Goal: Communication & Community: Participate in discussion

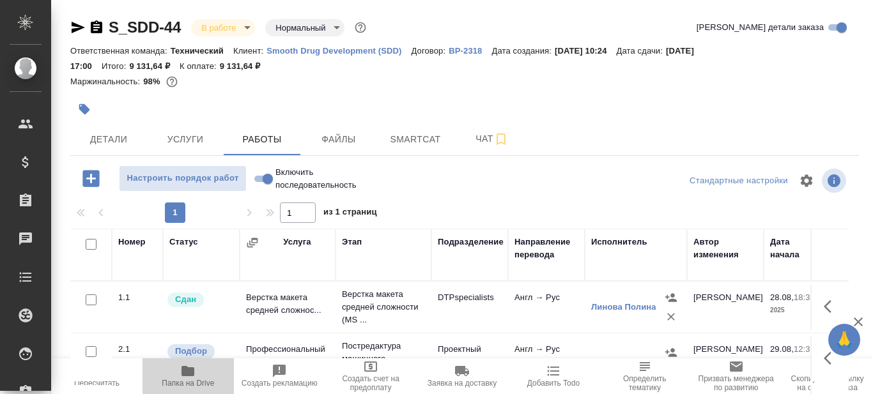
click at [185, 374] on icon "button" at bounding box center [187, 371] width 13 height 10
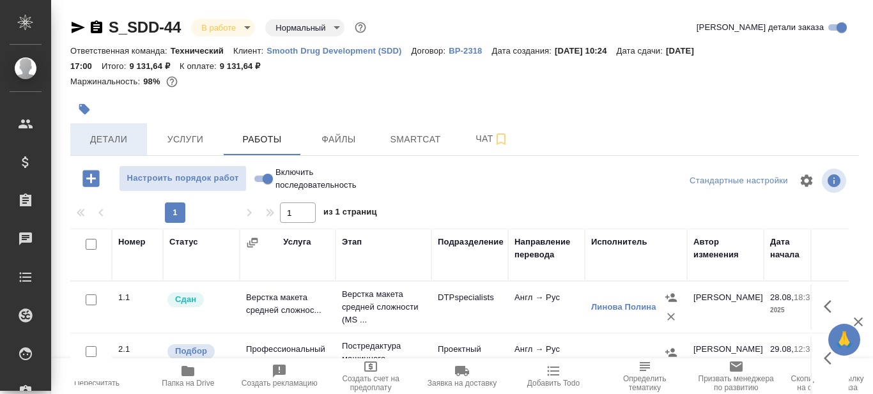
click at [114, 144] on span "Детали" at bounding box center [108, 140] width 61 height 16
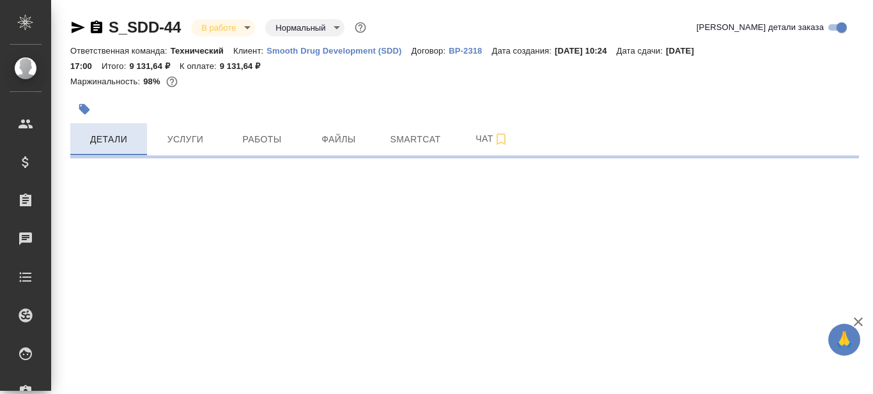
select select "RU"
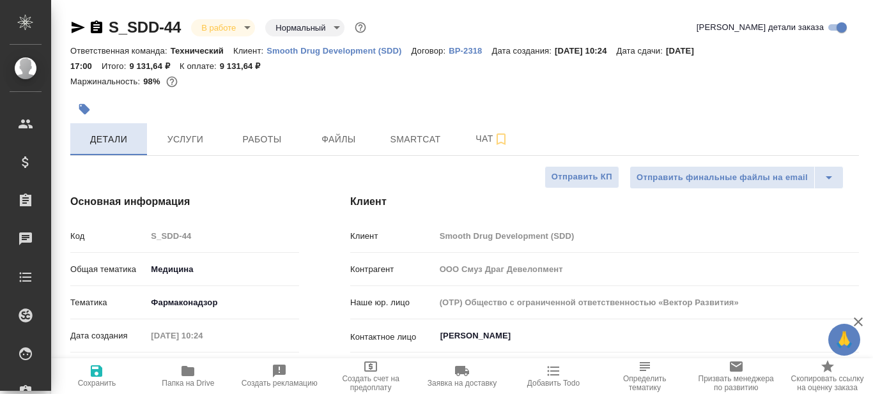
type textarea "x"
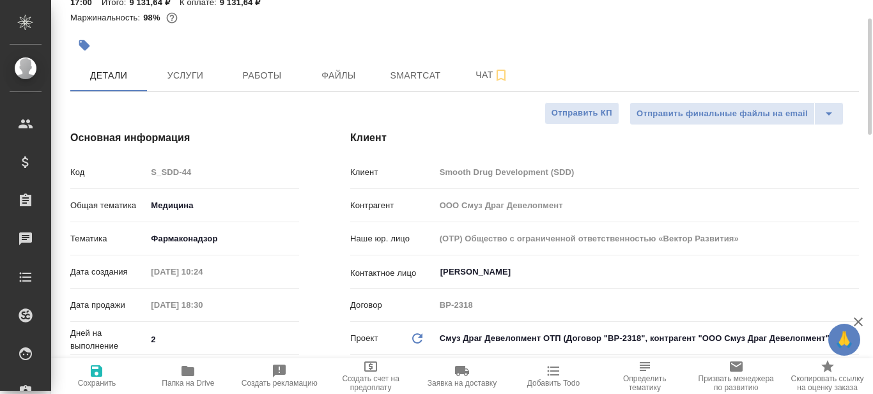
type input "Белякова Юлия"
type input "Павлова Антонина a.pavlova"
type textarea "x"
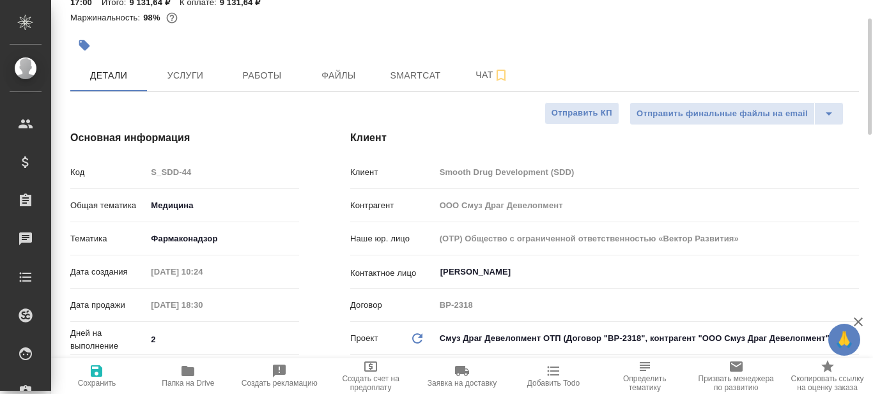
type textarea "x"
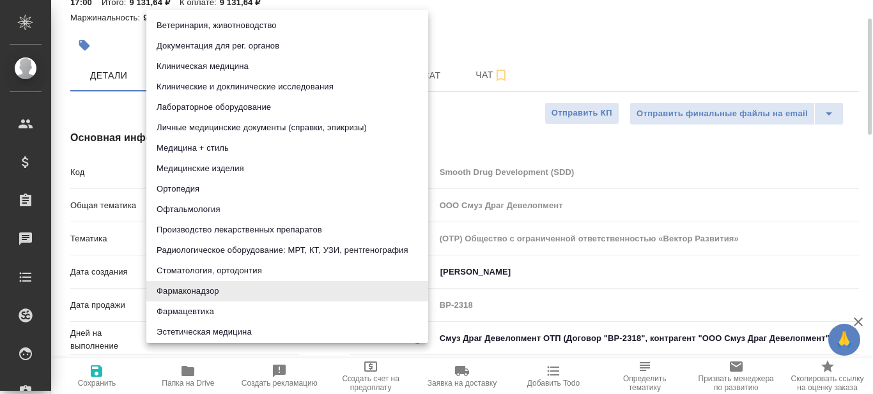
click at [211, 235] on body "🙏 .cls-1 fill:#fff; AWATERA Prazdnichnykh Olga Клиенты Спецификации Заказы 0 Ча…" at bounding box center [436, 197] width 873 height 394
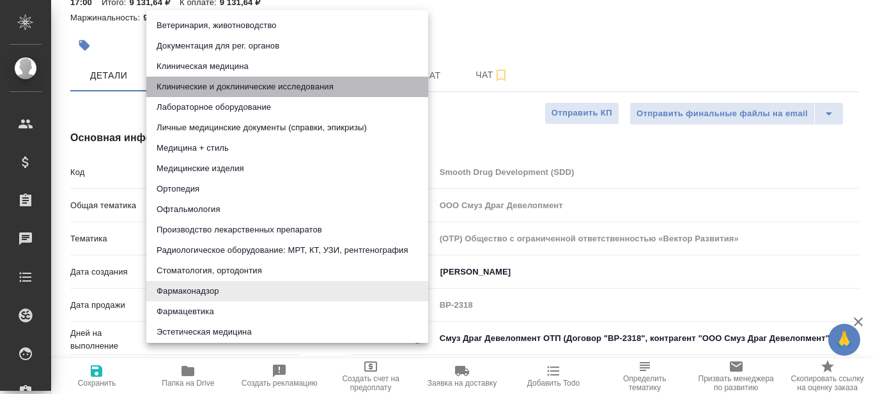
click at [238, 82] on li "Клинические и доклинические исследования" at bounding box center [287, 87] width 282 height 20
type input "5a8b8b956a9677013d343d9e"
type textarea "x"
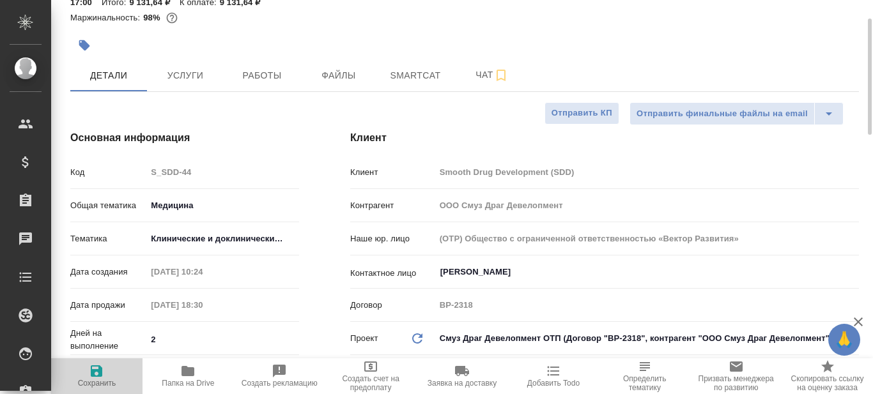
click at [97, 372] on icon "button" at bounding box center [96, 370] width 15 height 15
type textarea "x"
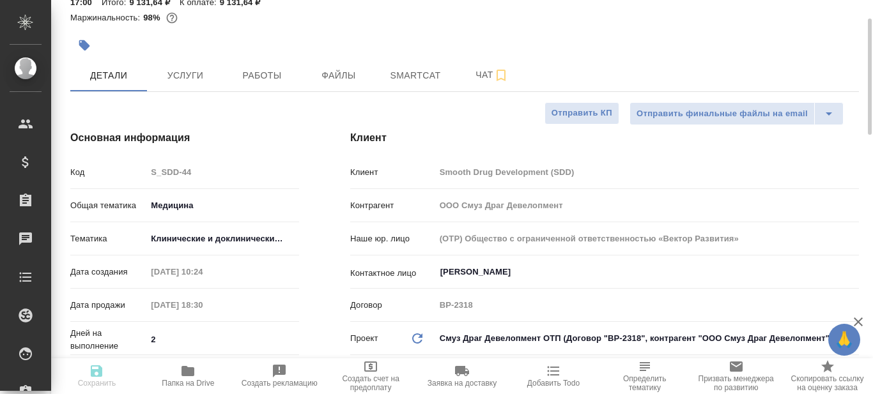
type textarea "x"
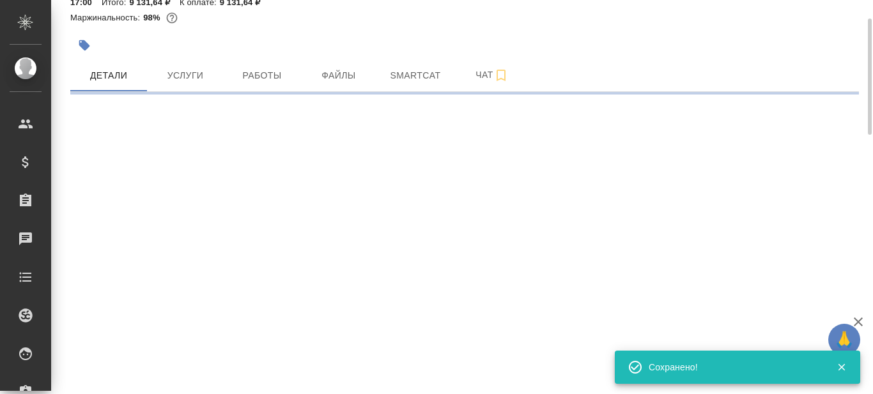
select select "RU"
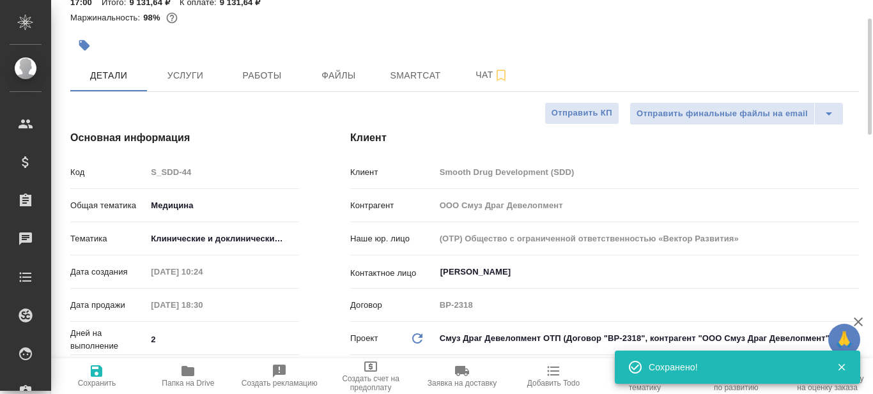
type textarea "x"
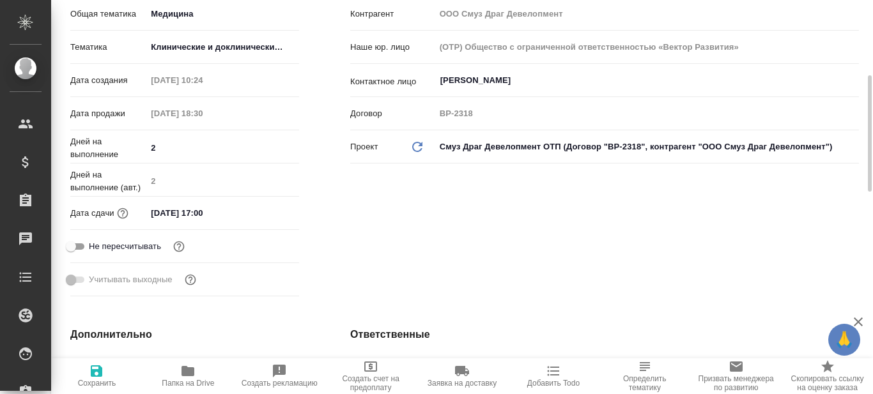
scroll to position [0, 0]
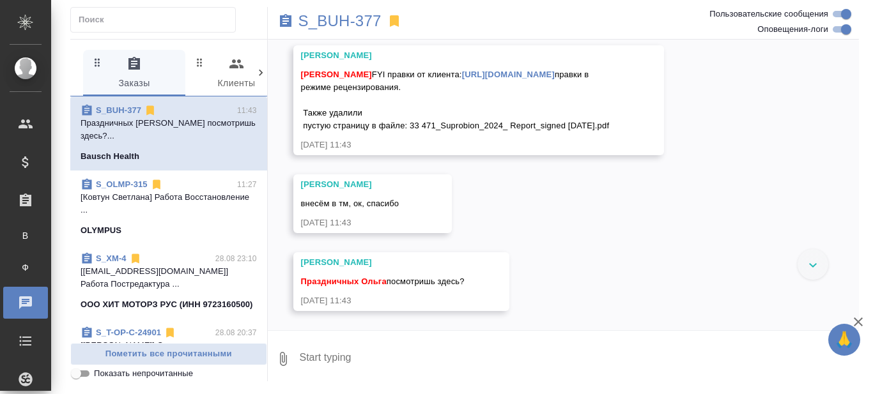
scroll to position [5574, 0]
click at [462, 79] on link "https://drive.awatera.com/s/yziZLGxoX6qetdc" at bounding box center [508, 75] width 93 height 10
click at [353, 22] on p "S_BUH-377" at bounding box center [339, 21] width 83 height 13
click at [397, 346] on textarea at bounding box center [578, 358] width 561 height 43
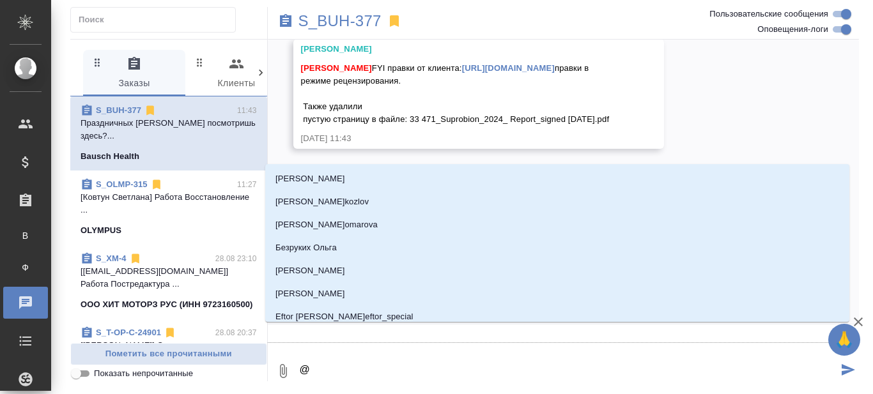
type textarea "@Б"
type input "Б"
type textarea "@Бе"
type input "Бе"
type textarea "@Бел"
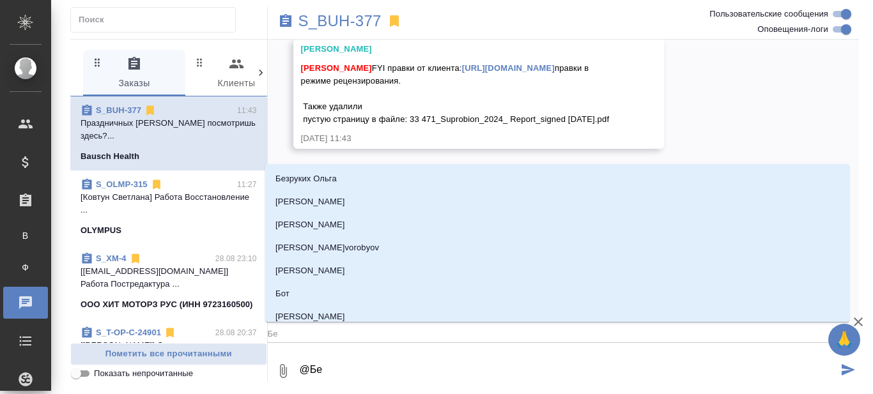
type input "Бел"
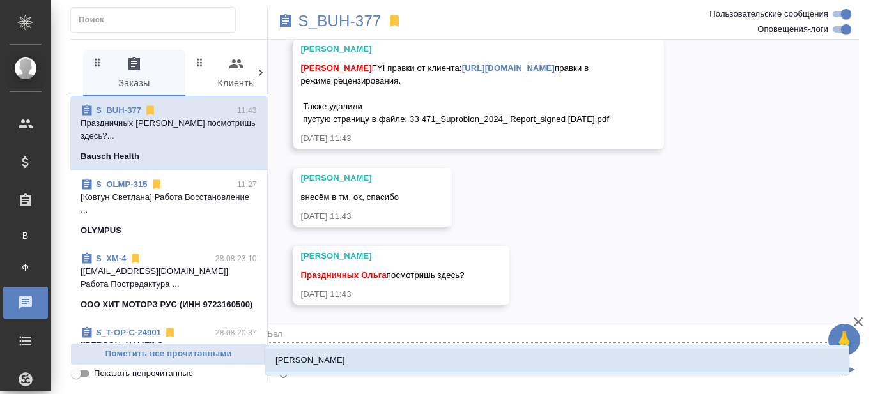
type textarea "@Беля"
type input "Беля"
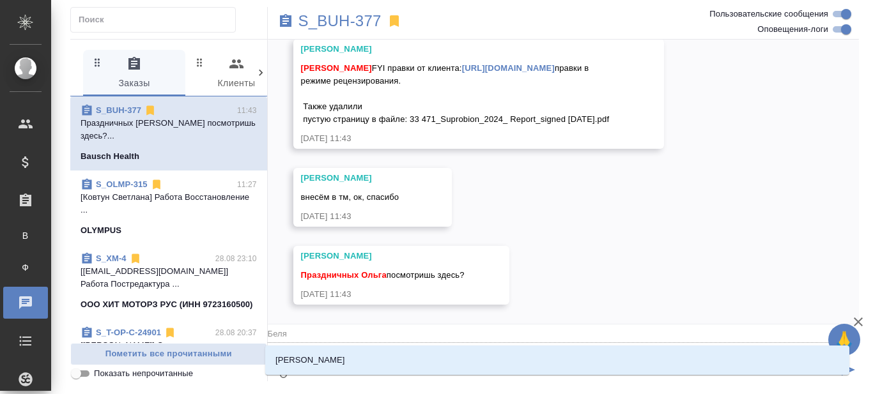
click at [366, 362] on li "Белякова Юлия" at bounding box center [557, 360] width 584 height 23
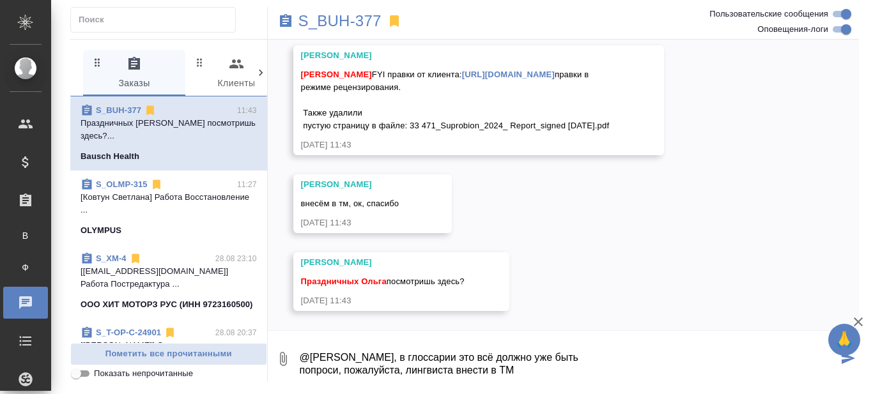
drag, startPoint x: 517, startPoint y: 367, endPoint x: 298, endPoint y: 377, distance: 219.3
click at [298, 377] on textarea "@Белякова Юлия посмотрела, в глоссарии это всё должно уже быть попроси, пожалуй…" at bounding box center [568, 358] width 540 height 43
click at [444, 358] on textarea "@Белякова Юлия посмотрела, в глоссарии это всё должно уже быть" at bounding box center [568, 358] width 540 height 43
click at [441, 370] on textarea "@Белякова Юлия посмотрела правки, в глоссарии это всё должно уже быть" at bounding box center [568, 358] width 540 height 43
click at [301, 369] on textarea "@Белякова Юлия посмотрела правки, в глоссарии это всё должно уже быть это трети…" at bounding box center [568, 358] width 540 height 43
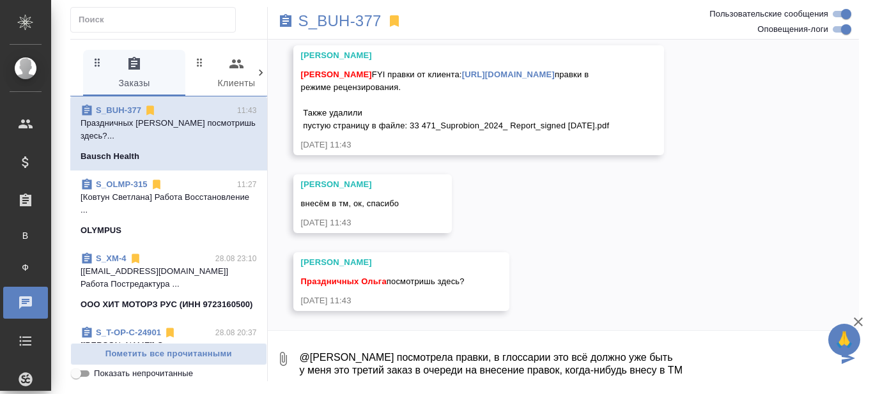
click at [683, 370] on textarea "@Белякова Юлия посмотрела правки, в глоссарии это всё должно уже быть у меня эт…" at bounding box center [568, 358] width 540 height 43
type textarea "@Белякова Юлия посмотрела правки, в глоссарии это всё должно уже быть у меня эт…"
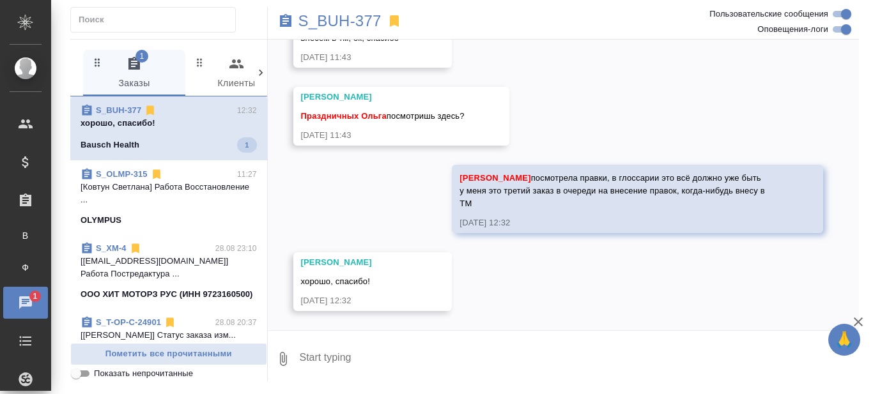
scroll to position [5867, 0]
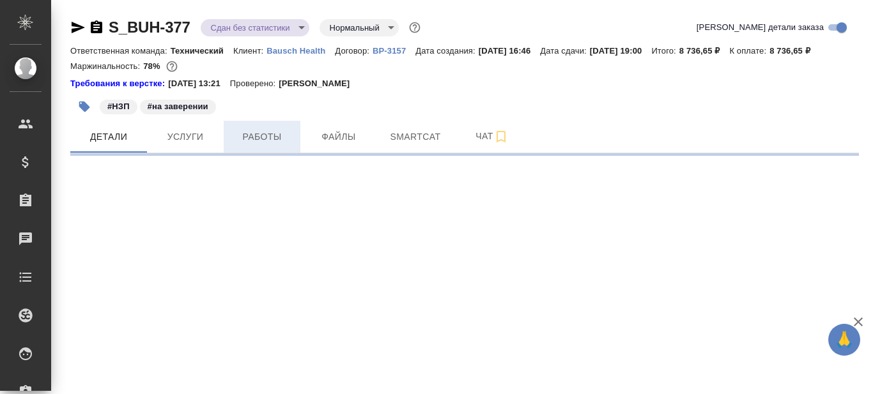
select select "RU"
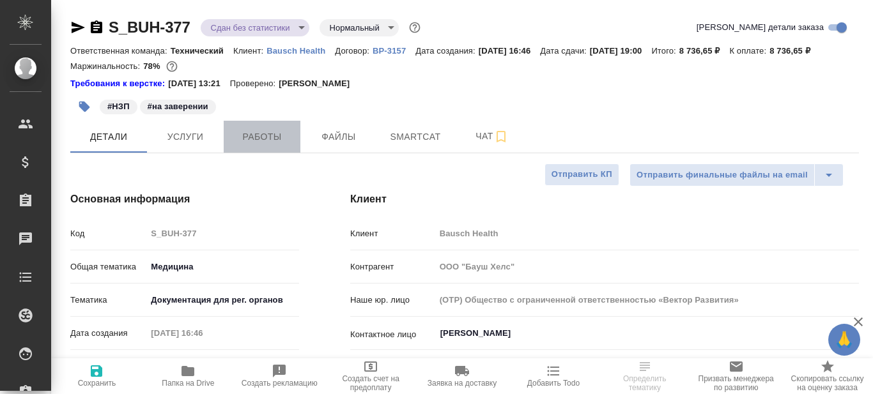
click at [268, 137] on span "Работы" at bounding box center [261, 137] width 61 height 16
type textarea "x"
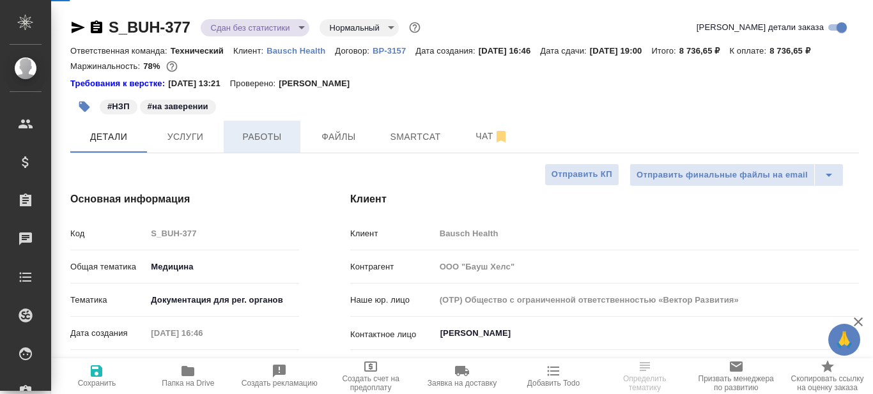
type textarea "x"
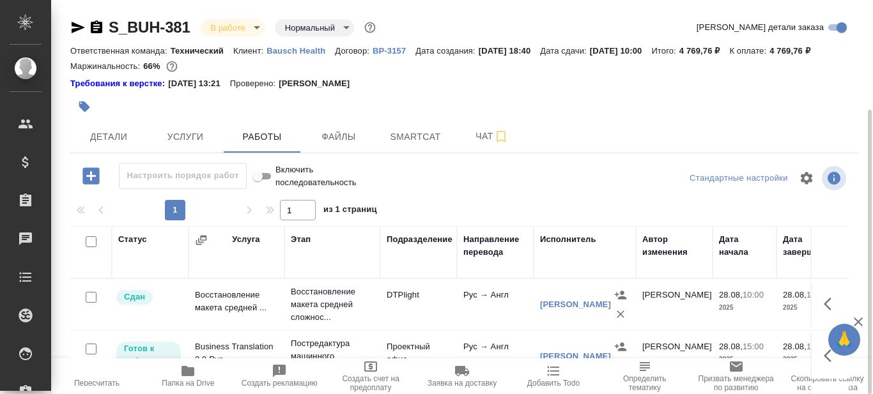
scroll to position [128, 0]
